Goal: Task Accomplishment & Management: Manage account settings

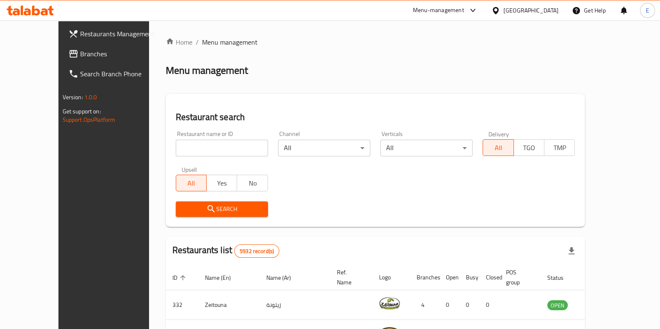
drag, startPoint x: 138, startPoint y: 98, endPoint x: 128, endPoint y: 97, distance: 9.7
drag, startPoint x: 128, startPoint y: 97, endPoint x: 118, endPoint y: 82, distance: 17.7
drag, startPoint x: 118, startPoint y: 82, endPoint x: 118, endPoint y: 58, distance: 24.6
drag, startPoint x: 118, startPoint y: 58, endPoint x: 253, endPoint y: 55, distance: 135.3
drag, startPoint x: 253, startPoint y: 55, endPoint x: 400, endPoint y: 43, distance: 147.8
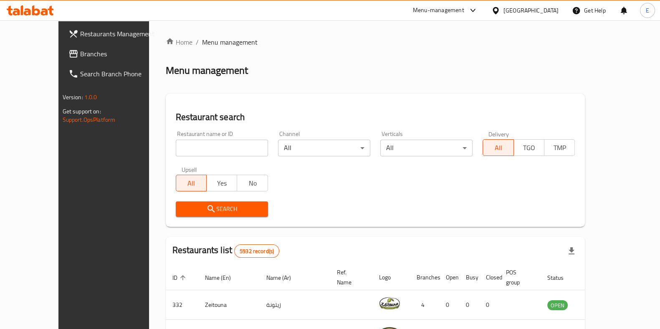
drag, startPoint x: 400, startPoint y: 43, endPoint x: 655, endPoint y: 36, distance: 254.8
drag, startPoint x: 655, startPoint y: 36, endPoint x: 326, endPoint y: 64, distance: 330.6
click at [339, 52] on div "Home / Menu management Menu management Restaurant search Restaurant name or ID …" at bounding box center [376, 304] width 420 height 534
click at [192, 143] on input "search" at bounding box center [222, 148] width 92 height 17
drag, startPoint x: 114, startPoint y: 31, endPoint x: 238, endPoint y: 30, distance: 123.6
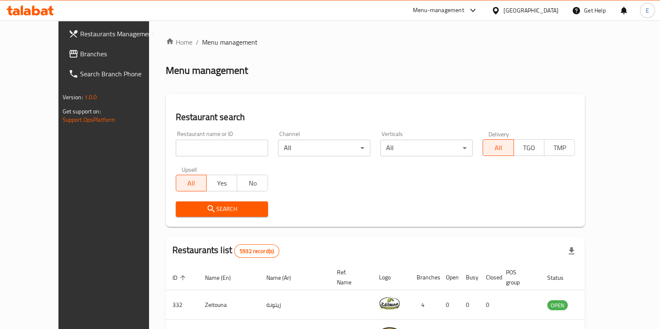
drag, startPoint x: 238, startPoint y: 30, endPoint x: 395, endPoint y: 28, distance: 156.6
drag, startPoint x: 395, startPoint y: 28, endPoint x: 516, endPoint y: 28, distance: 121.5
drag, startPoint x: 516, startPoint y: 28, endPoint x: 287, endPoint y: 88, distance: 236.9
click at [287, 88] on div "Home / Menu management Menu management Restaurant search Restaurant name or ID …" at bounding box center [376, 304] width 420 height 534
click at [171, 158] on div "Restaurant name or ID Restaurant name or ID" at bounding box center [222, 143] width 102 height 35
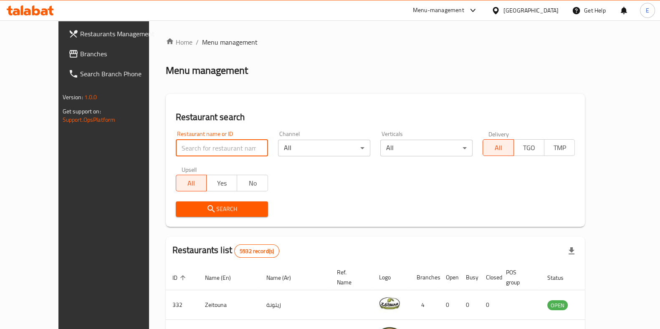
click at [176, 152] on input "search" at bounding box center [222, 148] width 92 height 17
click at [309, 201] on div "Search" at bounding box center [376, 209] width 410 height 25
drag, startPoint x: 119, startPoint y: 87, endPoint x: 261, endPoint y: 72, distance: 142.8
click at [261, 72] on div "Menu management" at bounding box center [376, 70] width 420 height 13
click at [177, 149] on input "search" at bounding box center [222, 148] width 92 height 17
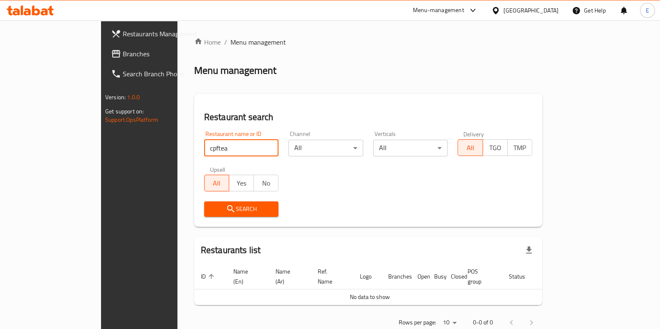
click at [204, 152] on input "cpftea" at bounding box center [241, 148] width 75 height 17
type input "coftea"
click button "Search" at bounding box center [241, 209] width 75 height 15
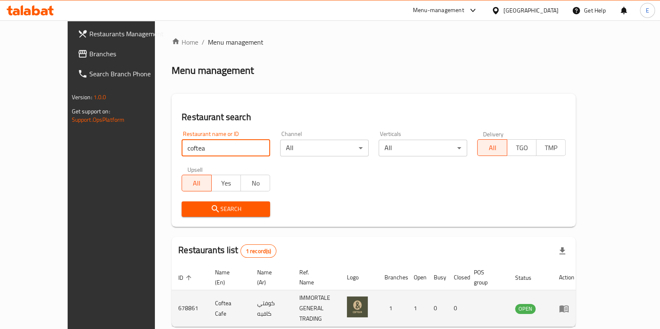
click at [581, 297] on td "enhanced table" at bounding box center [566, 309] width 29 height 37
click at [569, 304] on icon "enhanced table" at bounding box center [564, 309] width 10 height 10
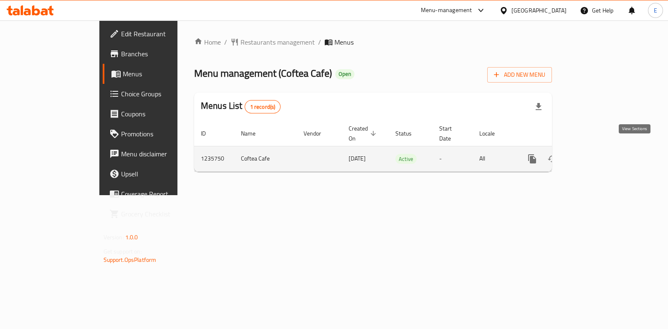
click at [597, 154] on icon "enhanced table" at bounding box center [592, 159] width 10 height 10
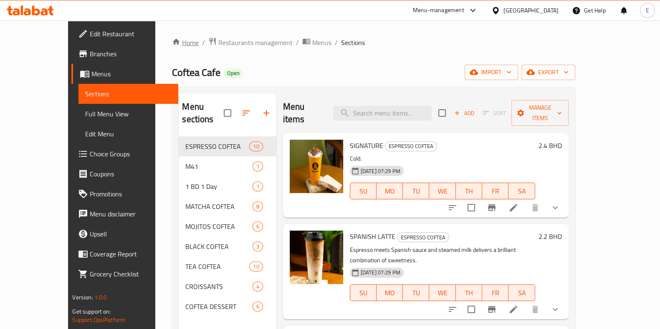
click at [172, 38] on link "Home" at bounding box center [185, 43] width 27 height 10
